Goal: Check status: Check status

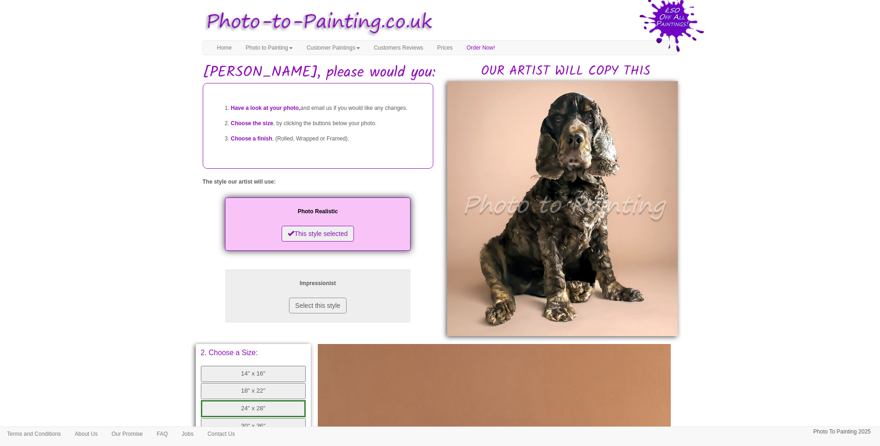
click at [137, 230] on body "Your painting - risk free Toggle navigation Menu Home Photo to Painting Photo t…" at bounding box center [440, 372] width 880 height 735
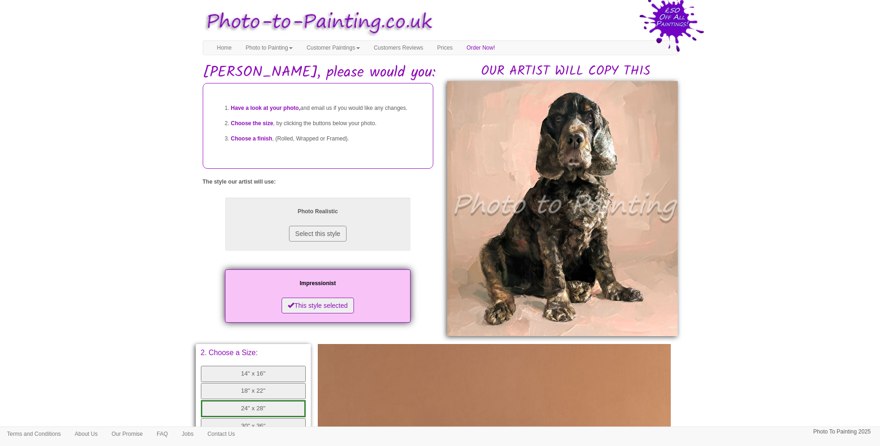
click at [748, 308] on body "Your painting - risk free Toggle navigation Menu Home Photo to Painting Photo t…" at bounding box center [440, 372] width 880 height 735
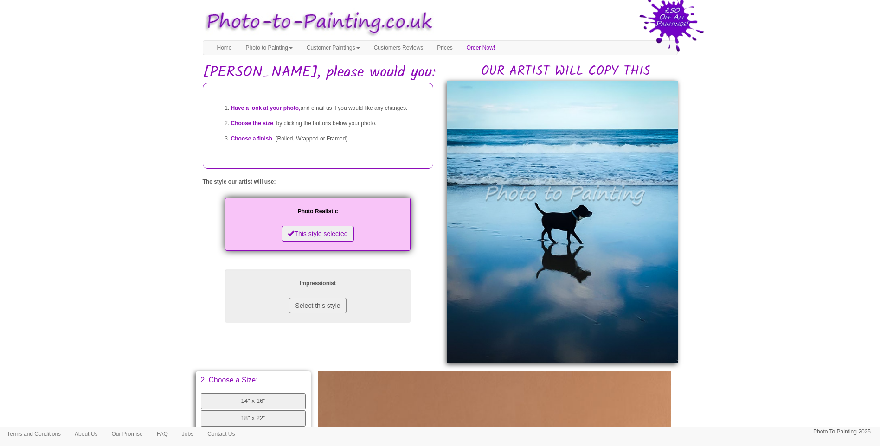
click at [809, 285] on body "Your painting - risk free Toggle navigation Menu Home Photo to Painting Photo t…" at bounding box center [440, 386] width 880 height 762
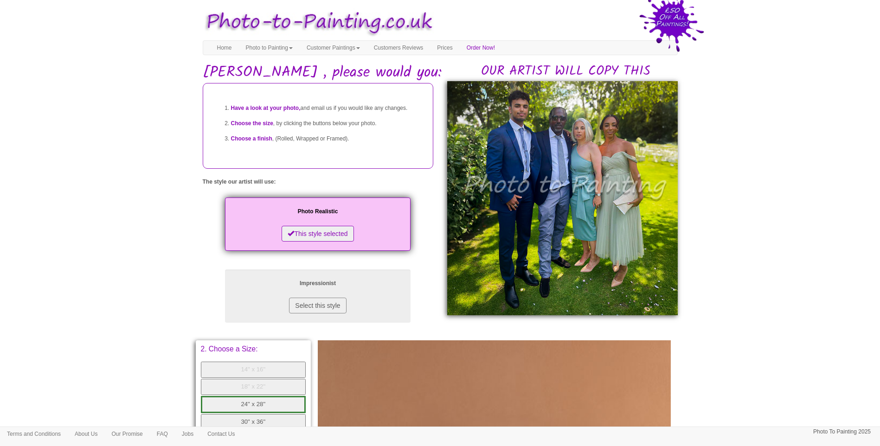
drag, startPoint x: 758, startPoint y: 284, endPoint x: 565, endPoint y: 324, distance: 197.0
click at [755, 285] on body "Your painting - risk free Toggle navigation Menu Home Photo to Painting Photo t…" at bounding box center [440, 370] width 880 height 731
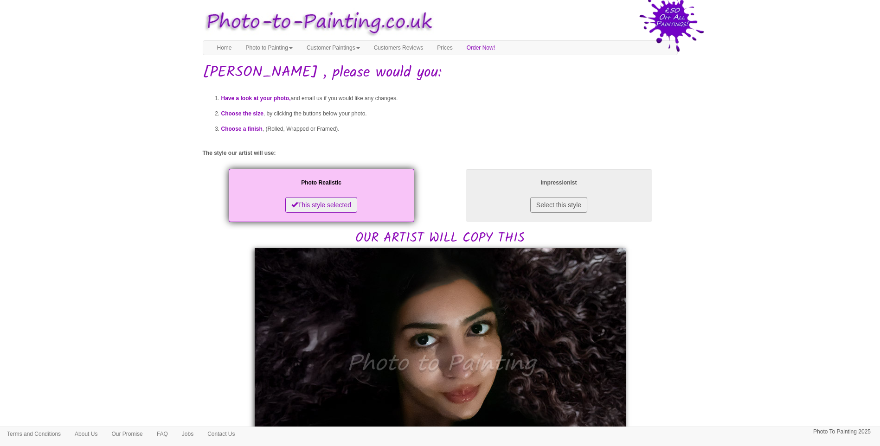
click at [708, 297] on body "Your painting - risk free Toggle navigation Menu Home Photo to Painting Photo t…" at bounding box center [440, 432] width 880 height 855
click at [790, 308] on body "Your painting - risk free Toggle navigation Menu Home Photo to Painting Photo t…" at bounding box center [440, 432] width 880 height 855
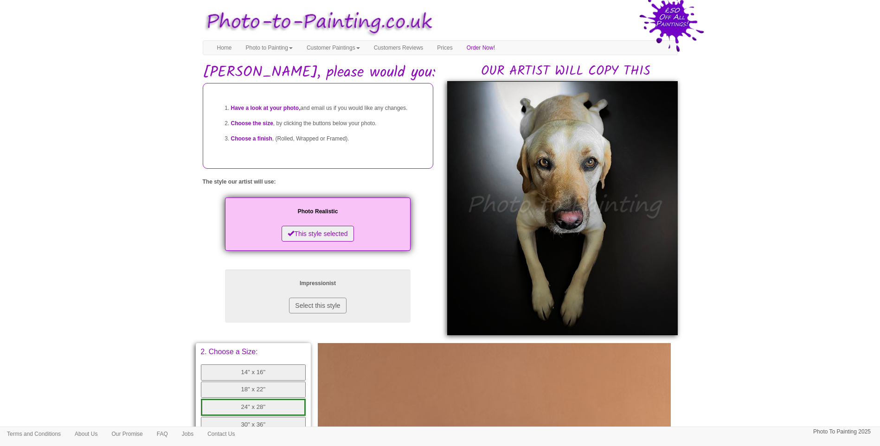
click at [742, 290] on body "Your painting - risk free Toggle navigation Menu Home Photo to Painting Photo t…" at bounding box center [440, 372] width 880 height 734
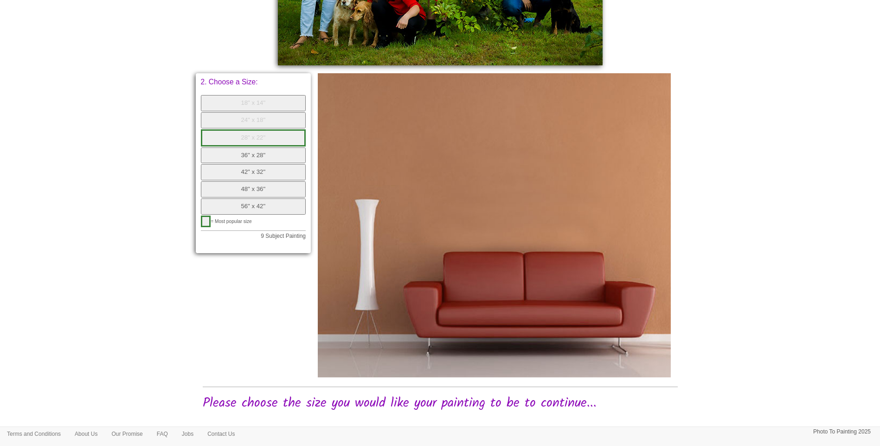
scroll to position [449, 0]
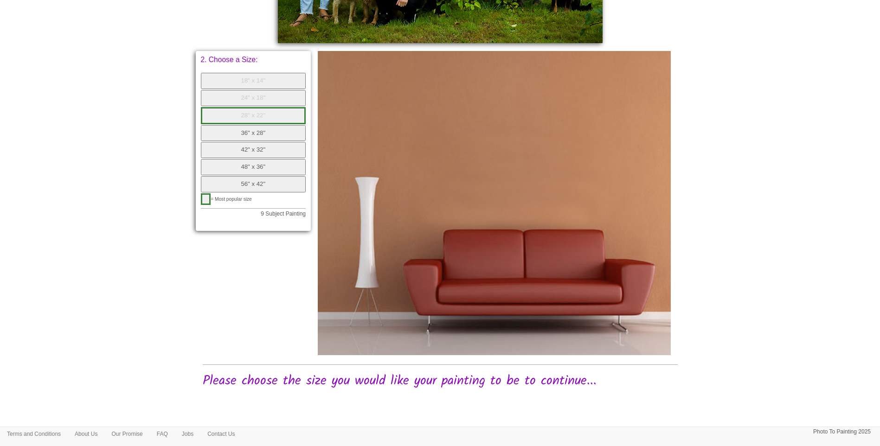
click at [262, 139] on button "36" x 28"" at bounding box center [253, 133] width 105 height 16
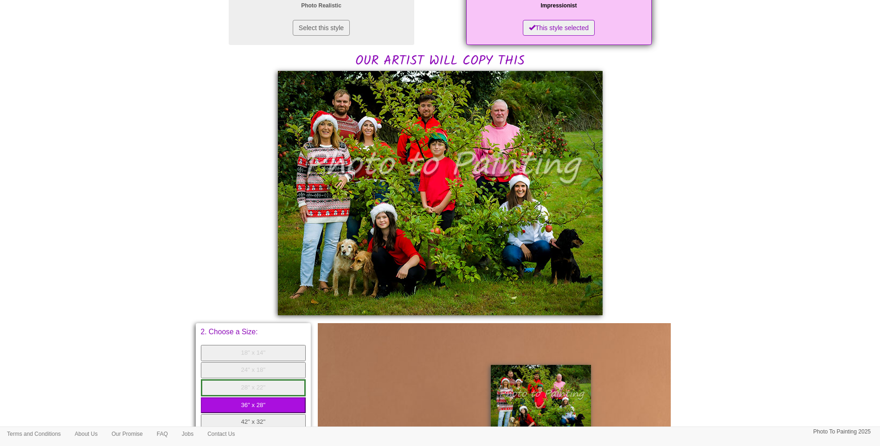
scroll to position [0, 0]
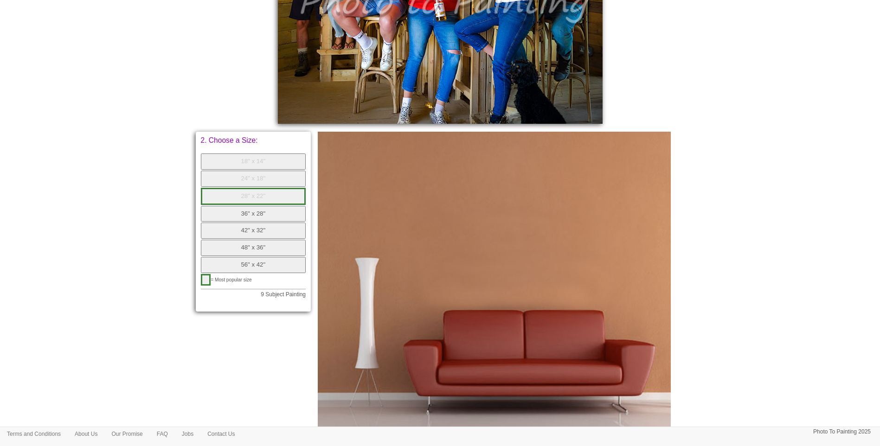
scroll to position [309, 0]
